Goal: Information Seeking & Learning: Learn about a topic

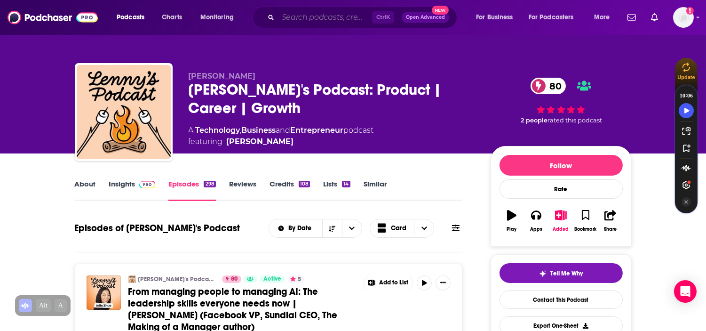
click at [294, 15] on input "Search podcasts, credits, & more..." at bounding box center [325, 17] width 94 height 15
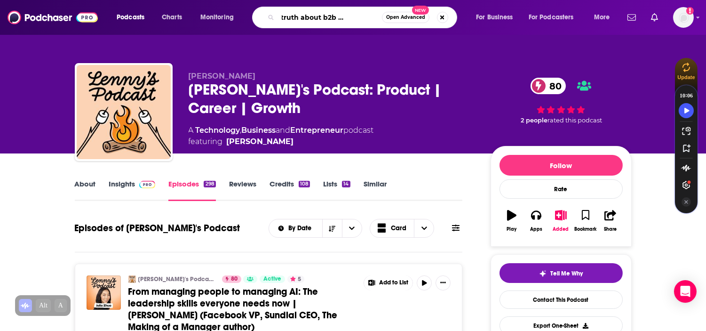
type input "the hard truth about b2b ecommercce"
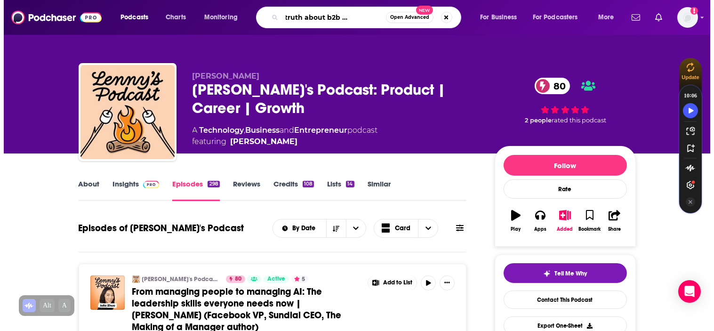
scroll to position [0, 37]
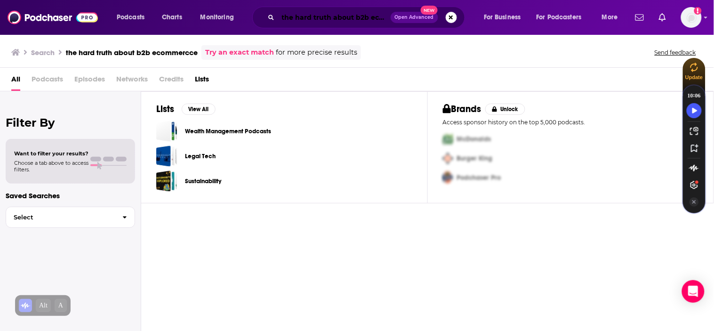
click at [357, 17] on input "the hard truth about b2b ecommercce" at bounding box center [334, 17] width 112 height 15
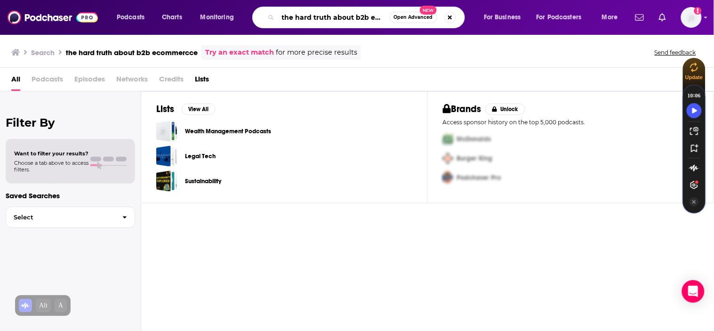
click at [372, 16] on input "the hard truth about b2b ecommercce" at bounding box center [334, 17] width 112 height 15
type input "the hard truth about b2b ecommerce"
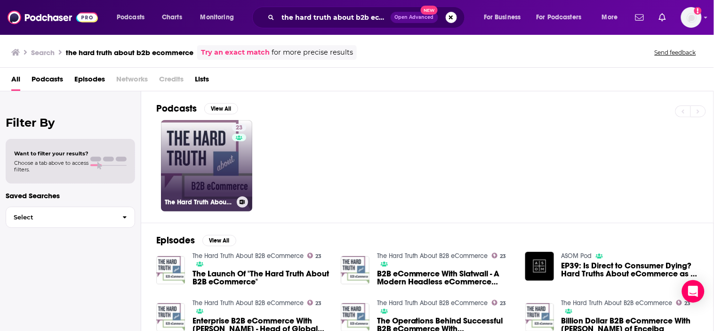
click at [227, 166] on link "23 The Hard Truth About B2B eCommerce" at bounding box center [206, 165] width 91 height 91
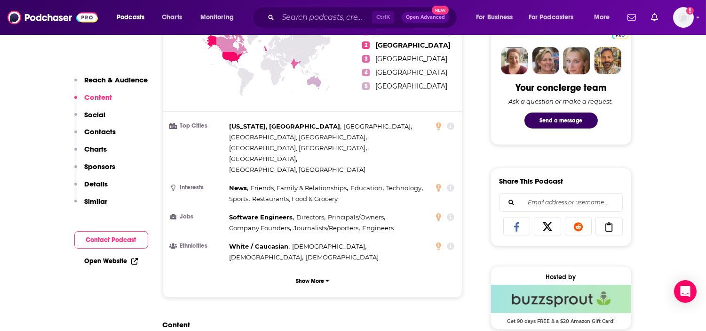
scroll to position [836, 0]
